Goal: Transaction & Acquisition: Purchase product/service

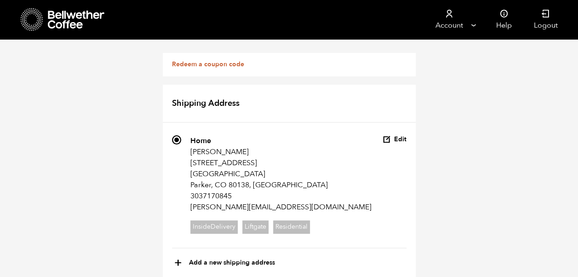
scroll to position [738, 0]
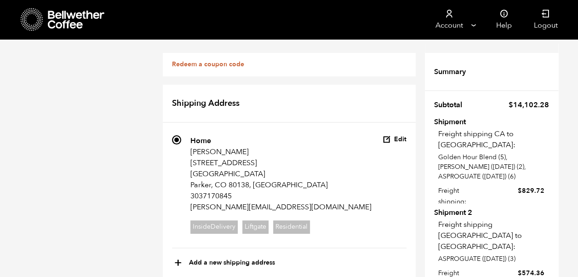
scroll to position [0, 0]
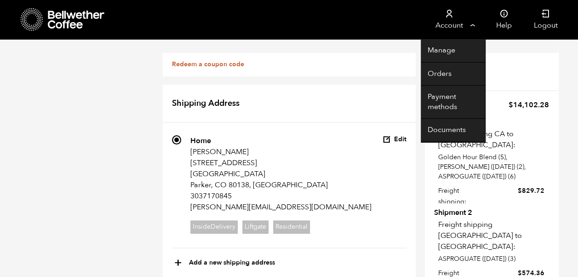
click at [471, 21] on link "Account" at bounding box center [449, 19] width 57 height 39
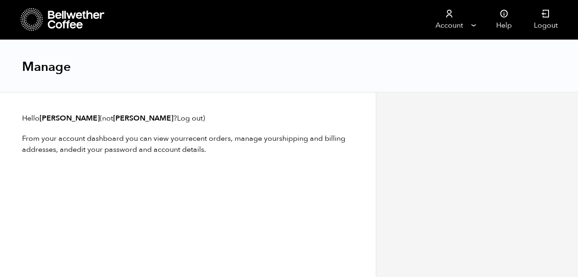
click at [23, 11] on icon at bounding box center [32, 19] width 23 height 23
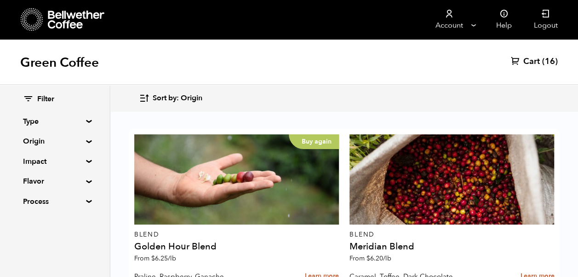
click at [538, 65] on span "Cart" at bounding box center [531, 61] width 17 height 11
